Goal: Transaction & Acquisition: Purchase product/service

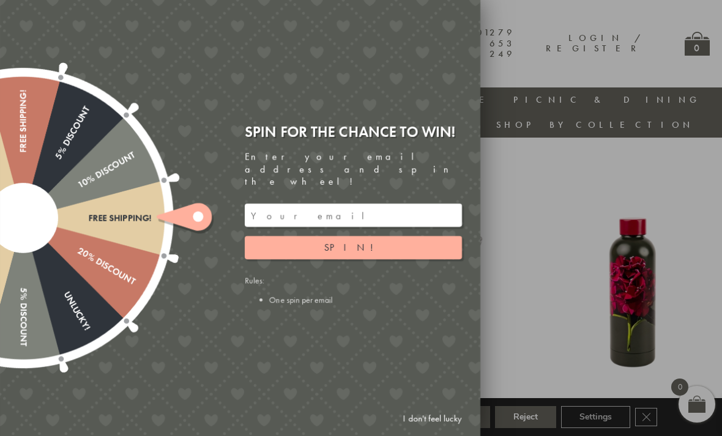
click at [318, 316] on div "Free shipping! 20% Discount Unlucky! 5% Discount 10% Discount Unlucky! 15% Disc…" at bounding box center [171, 218] width 618 height 436
click at [440, 419] on link "I don't feel lucky" at bounding box center [432, 418] width 71 height 23
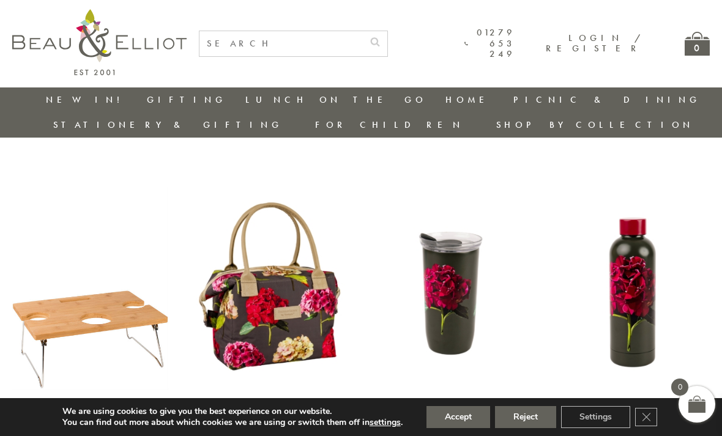
click at [238, 40] on input "text" at bounding box center [280, 43] width 163 height 25
type input "Wash bag"
click at [387, 40] on button "submit" at bounding box center [375, 41] width 24 height 20
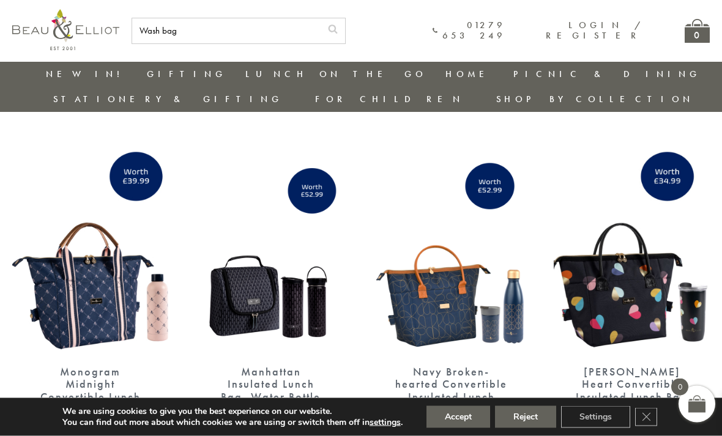
click at [462, 428] on button "Accept" at bounding box center [458, 417] width 64 height 22
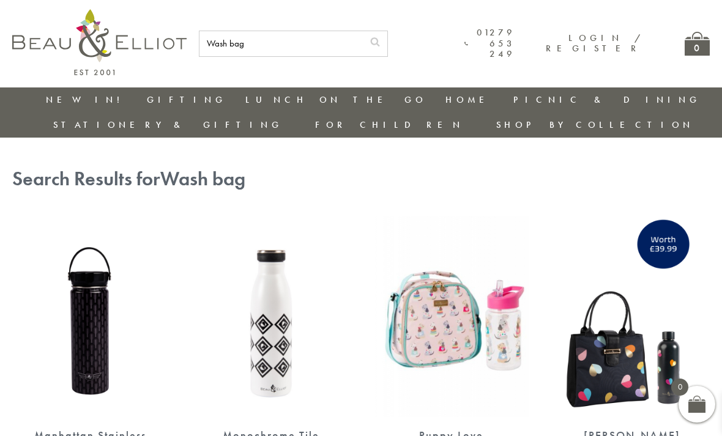
click at [159, 179] on link "Home" at bounding box center [214, 184] width 110 height 10
